Goal: Information Seeking & Learning: Learn about a topic

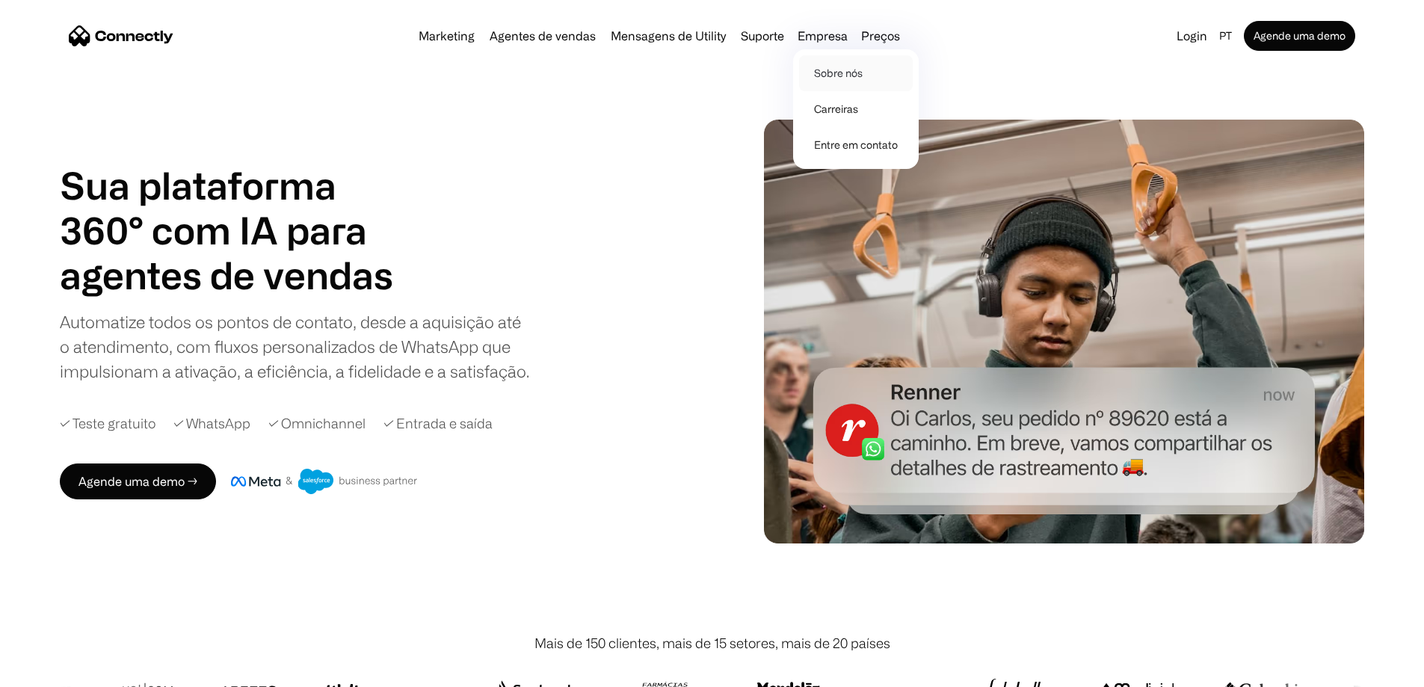
click at [843, 67] on link "Sobre nós" at bounding box center [856, 73] width 114 height 36
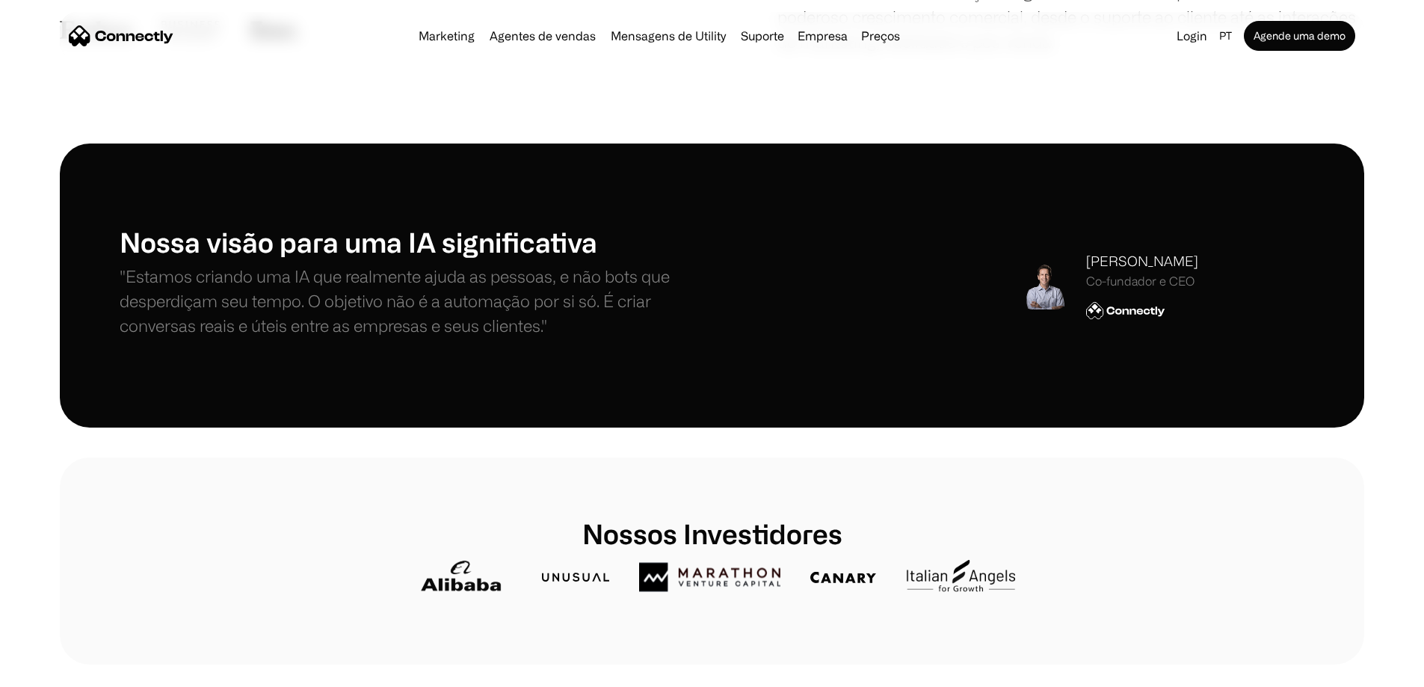
scroll to position [316, 0]
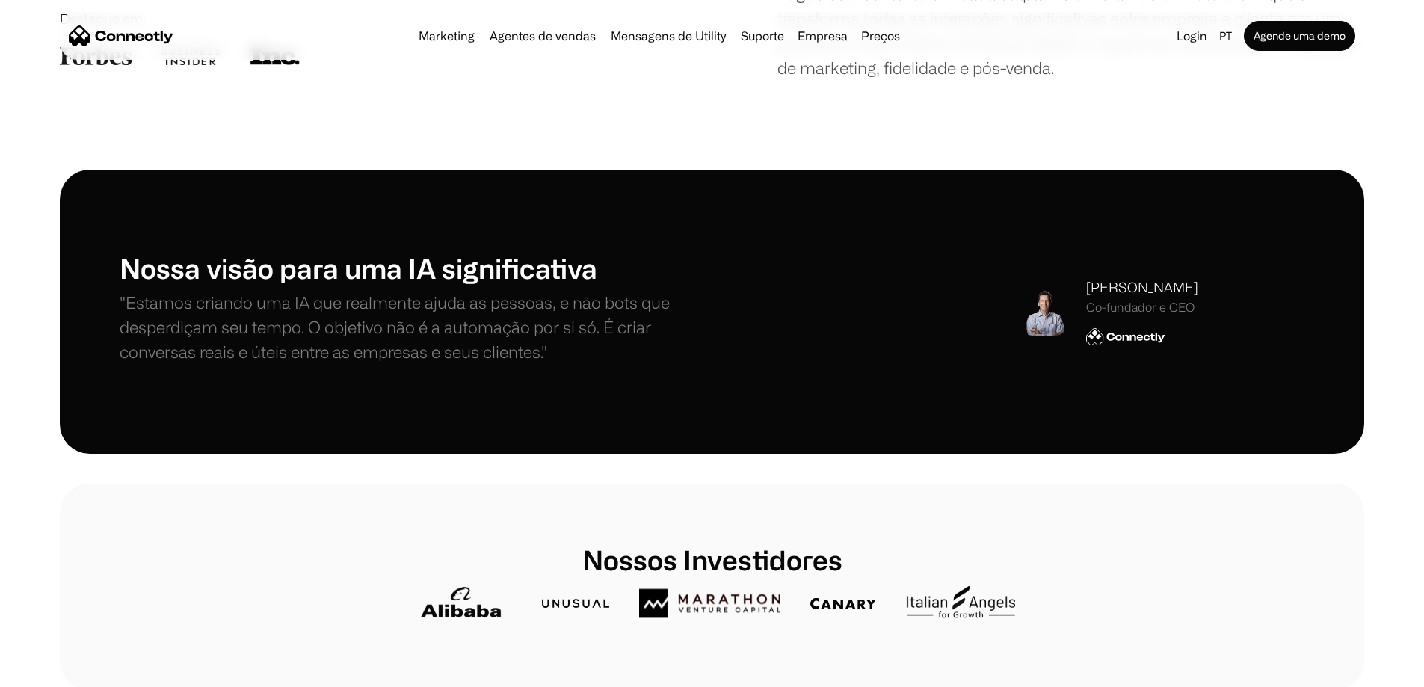
click at [1103, 346] on img at bounding box center [1125, 336] width 79 height 19
click at [1086, 315] on div "Co-fundador e CEO" at bounding box center [1142, 308] width 112 height 14
